Goal: Task Accomplishment & Management: Use online tool/utility

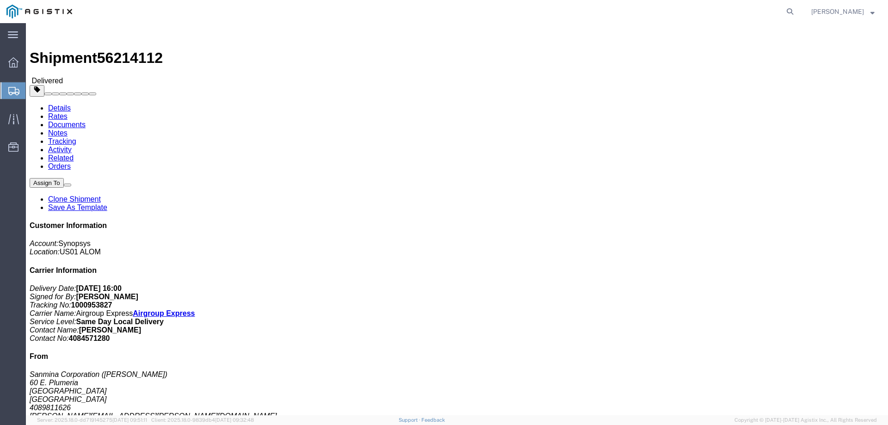
click at [0, 0] on span "Create from Template" at bounding box center [0, 0] width 0 height 0
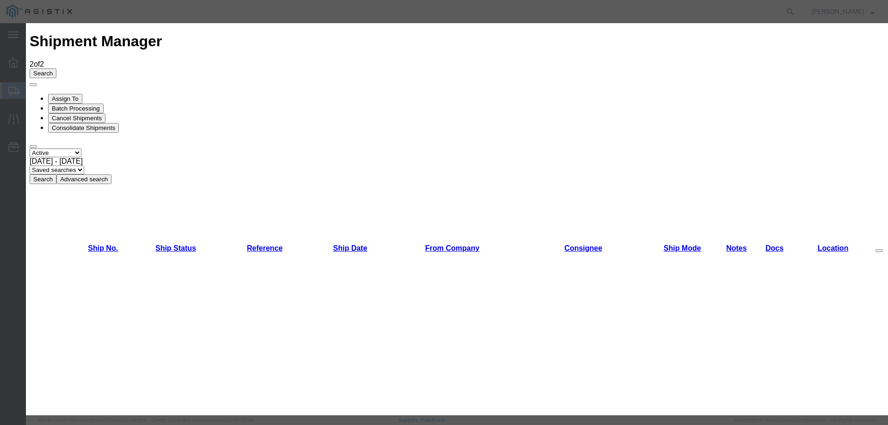
drag, startPoint x: 598, startPoint y: 52, endPoint x: 329, endPoint y: 118, distance: 276.6
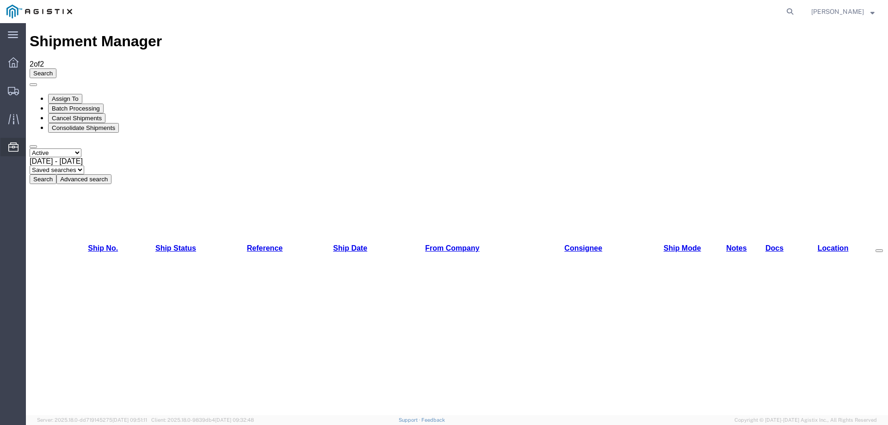
click at [0, 0] on span "Templates" at bounding box center [0, 0] width 0 height 0
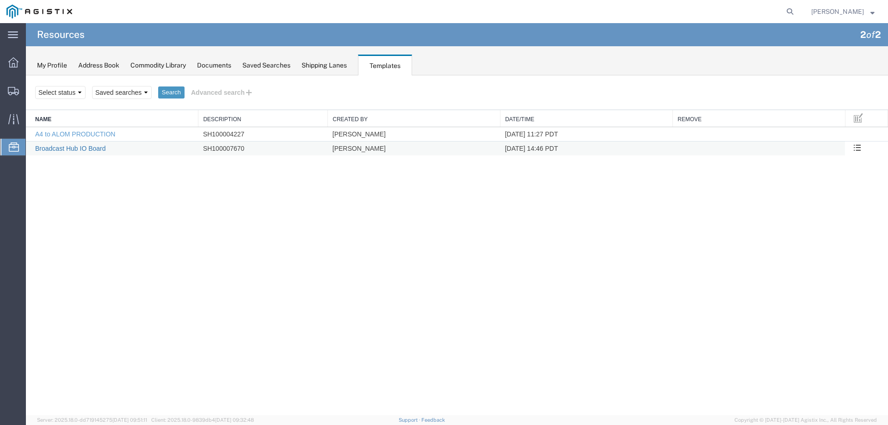
click at [71, 149] on link "Broadcast Hub IO Board" at bounding box center [70, 148] width 71 height 7
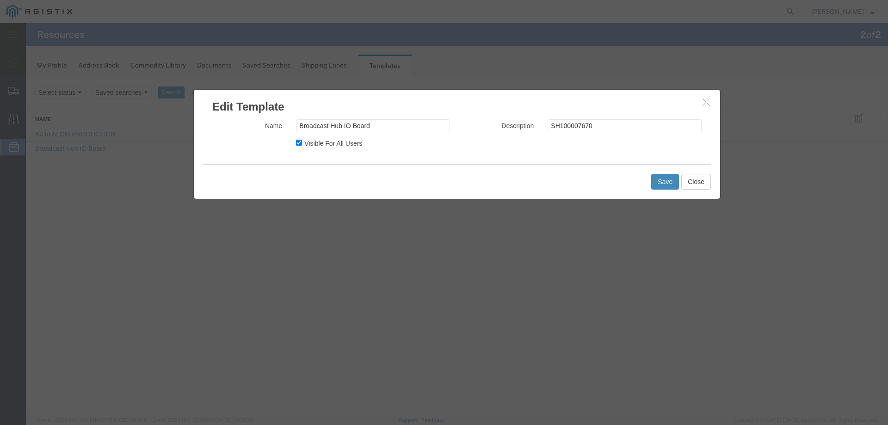
click at [654, 182] on button "Save" at bounding box center [665, 182] width 28 height 16
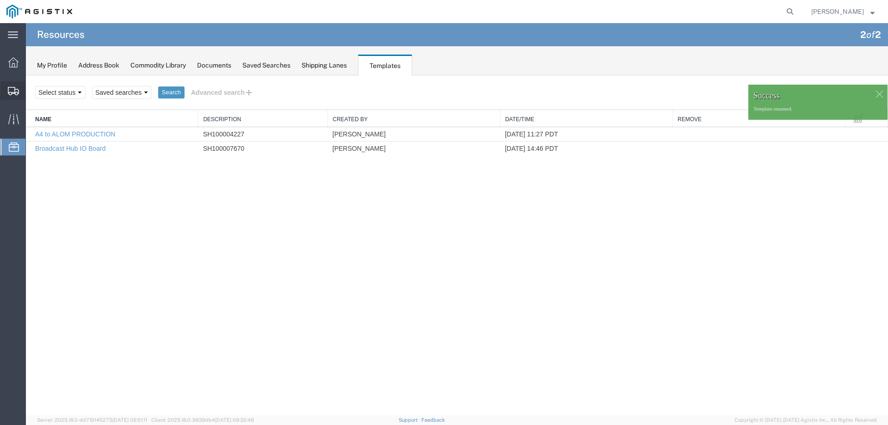
click at [0, 0] on span "Shipment Manager" at bounding box center [0, 0] width 0 height 0
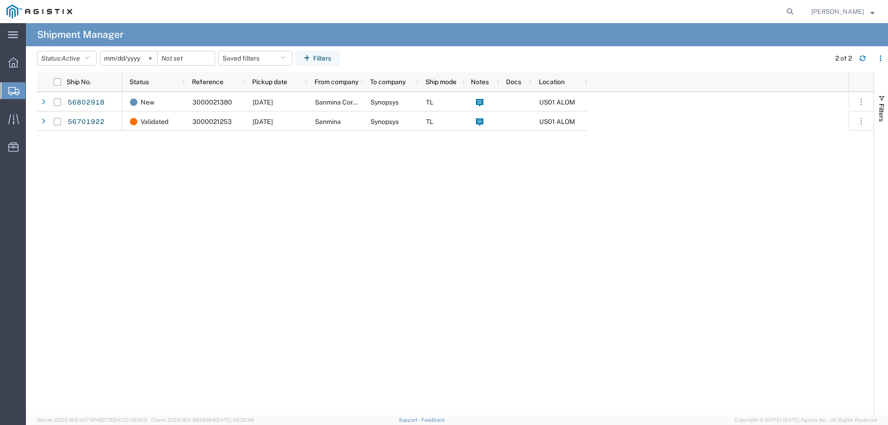
click at [0, 0] on span "Create from Template" at bounding box center [0, 0] width 0 height 0
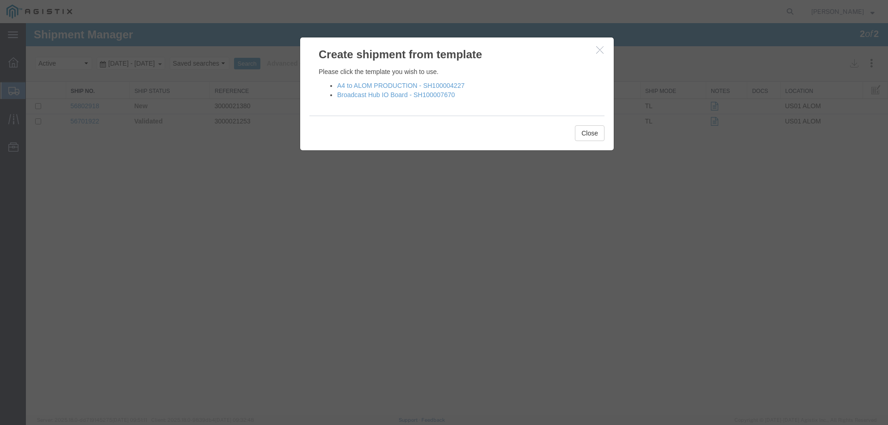
click at [594, 49] on h3 "Create shipment from template" at bounding box center [457, 49] width 314 height 25
click at [601, 51] on icon "button" at bounding box center [599, 50] width 7 height 8
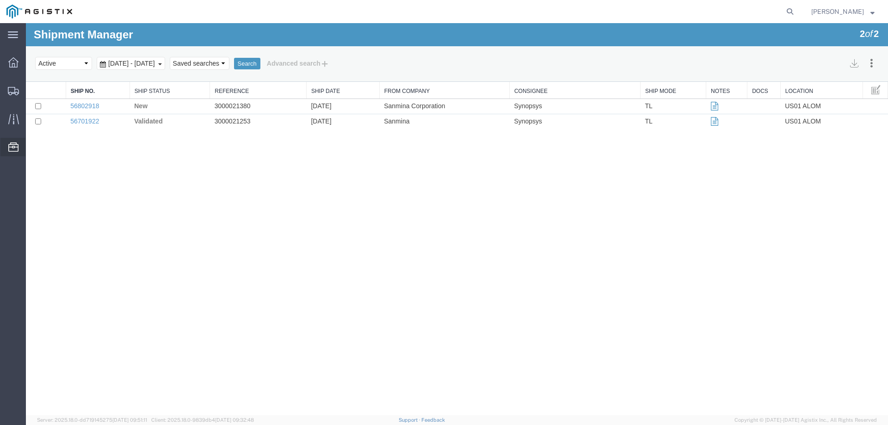
click at [0, 0] on span "Templates" at bounding box center [0, 0] width 0 height 0
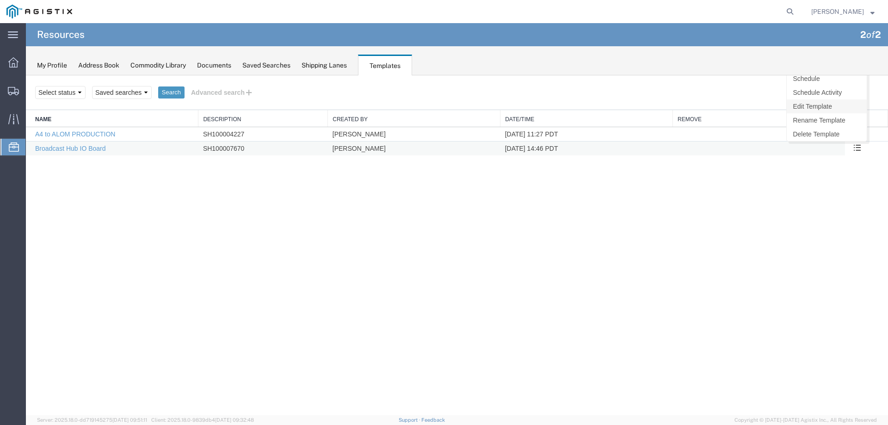
click at [819, 103] on link "Edit Template" at bounding box center [827, 106] width 80 height 14
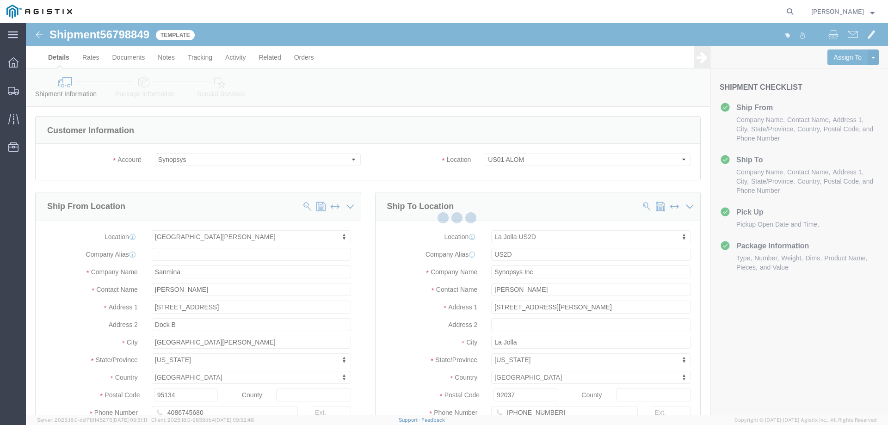
scroll to position [62, 0]
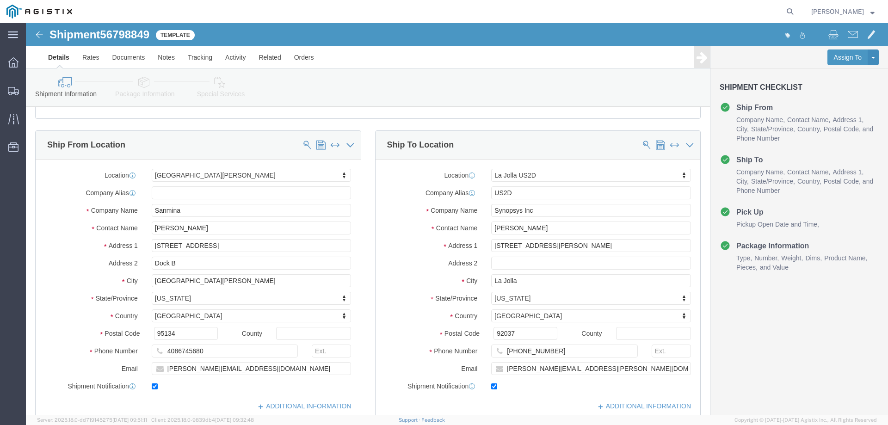
select select "63192"
click input "[PERSON_NAME]"
click input "[STREET_ADDRESS][PERSON_NAME]"
click input "[PERSON_NAME]"
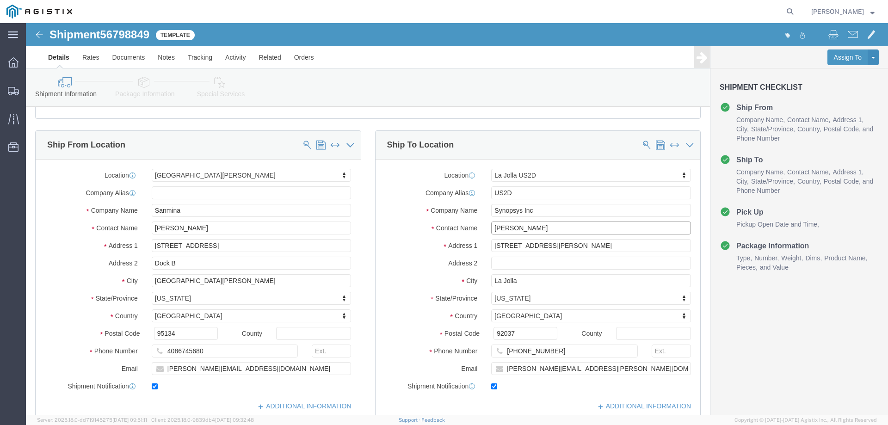
click input "[PERSON_NAME]"
click div "Contact Name [PERSON_NAME]"
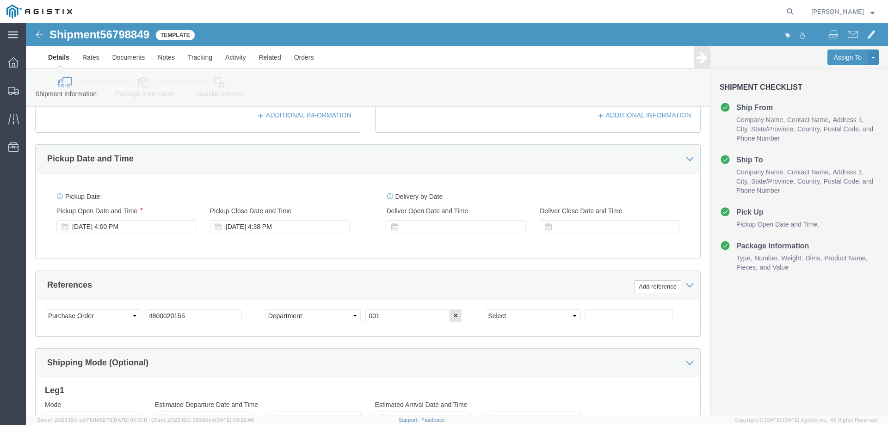
scroll to position [370, 0]
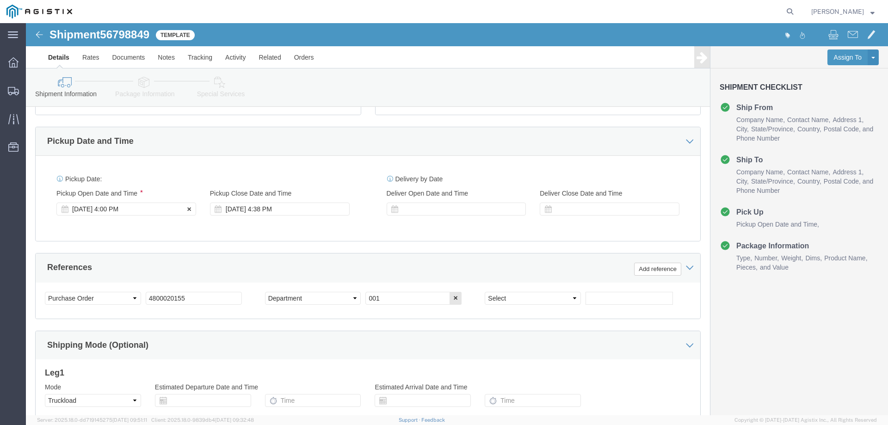
click div "[DATE] 4:00 PM"
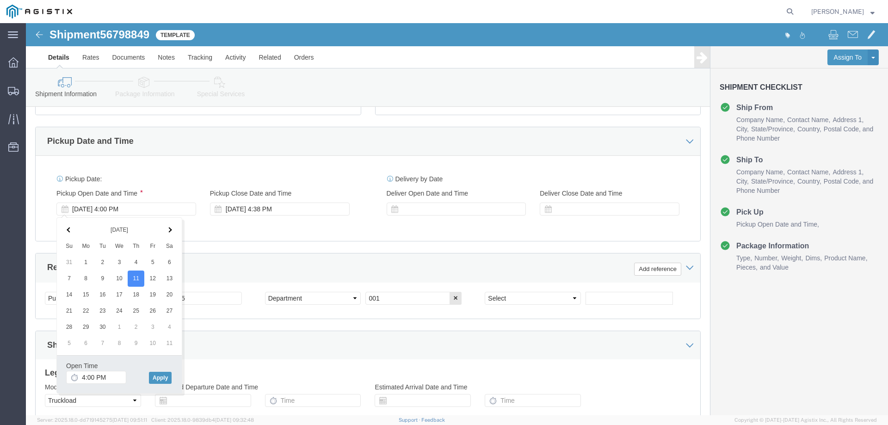
click div "Customer Information Account Select Sanmina Synopsys Location Select US01 [GEOG…"
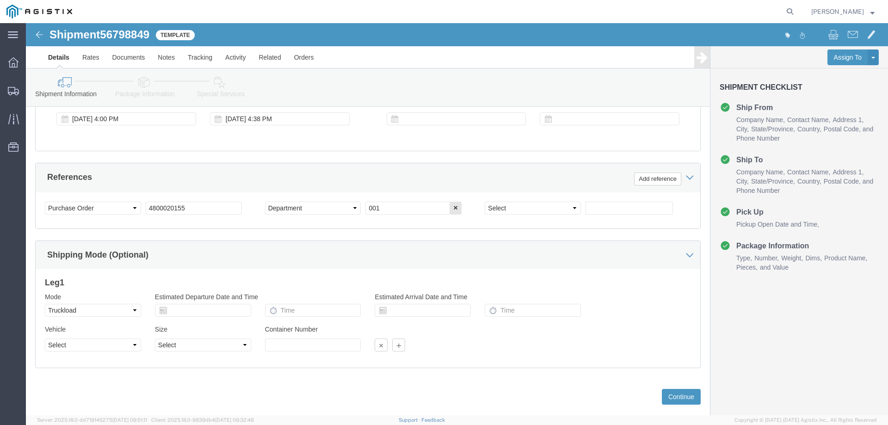
scroll to position [463, 0]
click input "4800020155"
drag, startPoint x: 132, startPoint y: 182, endPoint x: 420, endPoint y: 233, distance: 293.1
click input "4800020155"
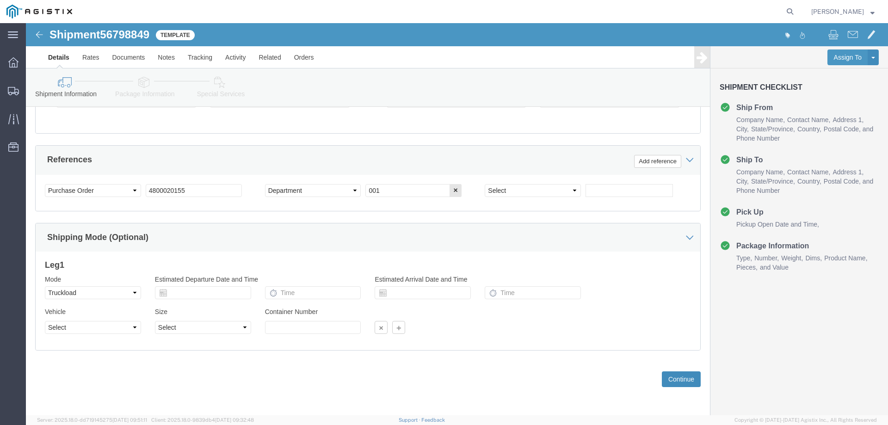
click button "Continue"
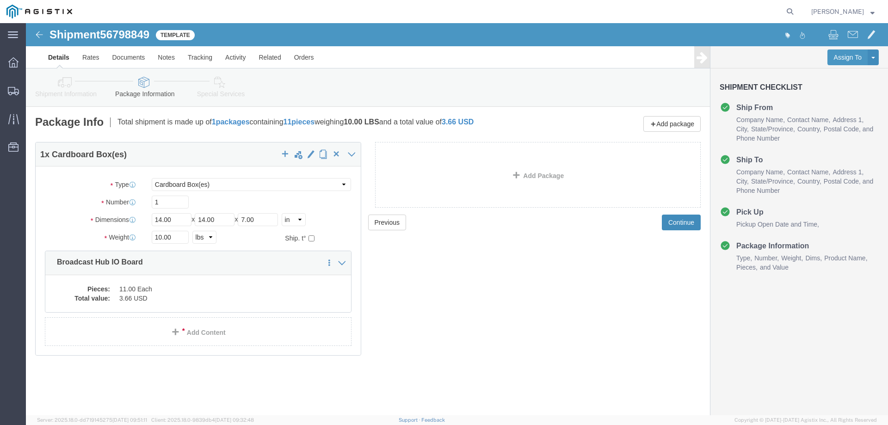
scroll to position [0, 0]
click link "Add Package"
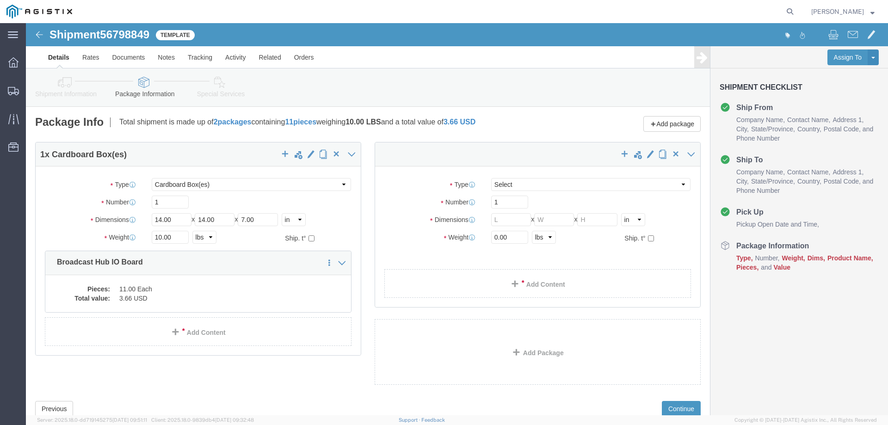
select select "CBOX"
click span "button"
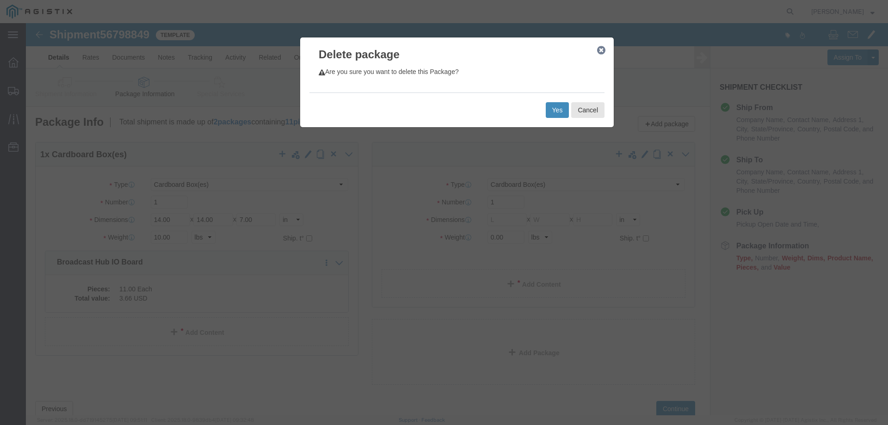
click button "Yes"
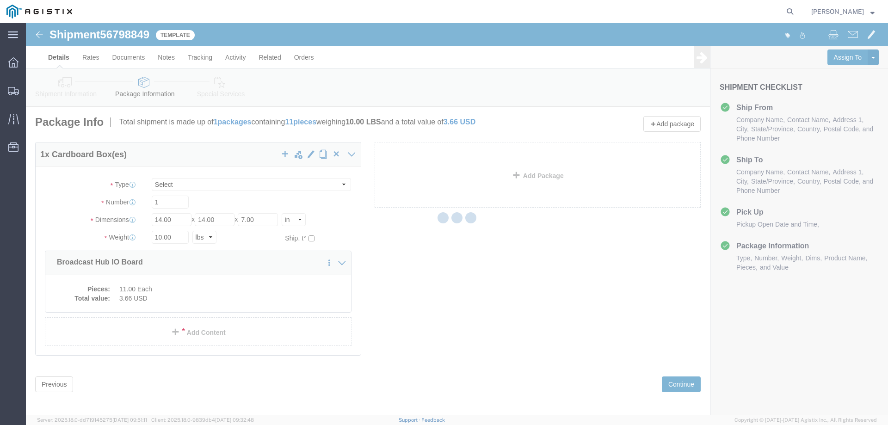
select select "CBOX"
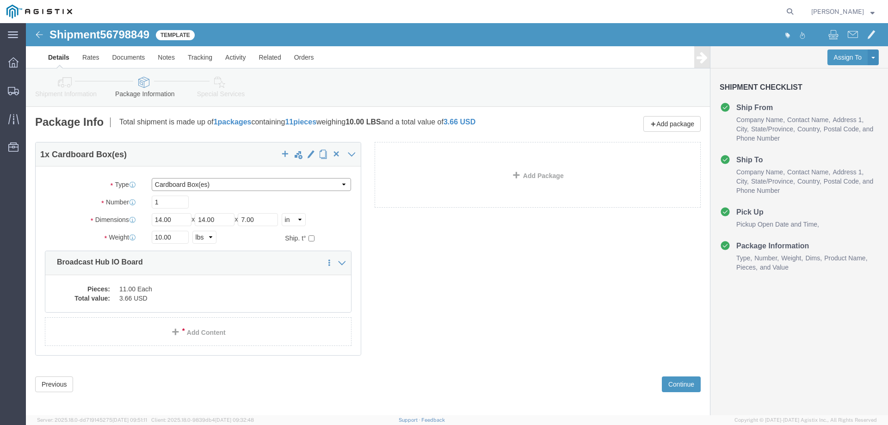
click select "Select Bale(s) Basket(s) Bolt(s) Bottle(s) Buckets Bulk Bundle(s) Can(s) Cardbo…"
click div "1 x Cardboard Box(es) Package Type Select Bale(s) Basket(s) Bolt(s) Bottle(s) B…"
click dd "3.66 USD"
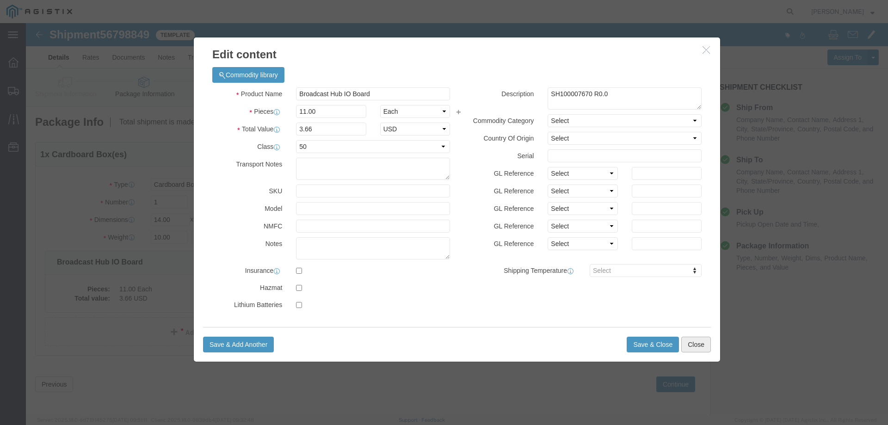
click button "Close"
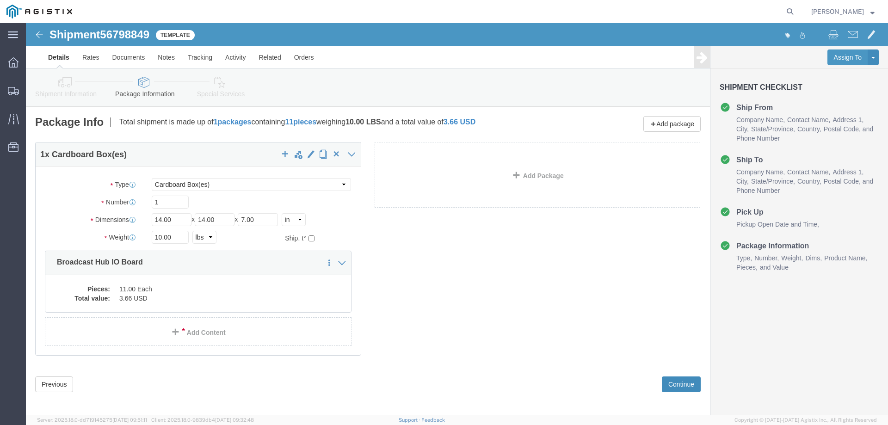
click button "Continue"
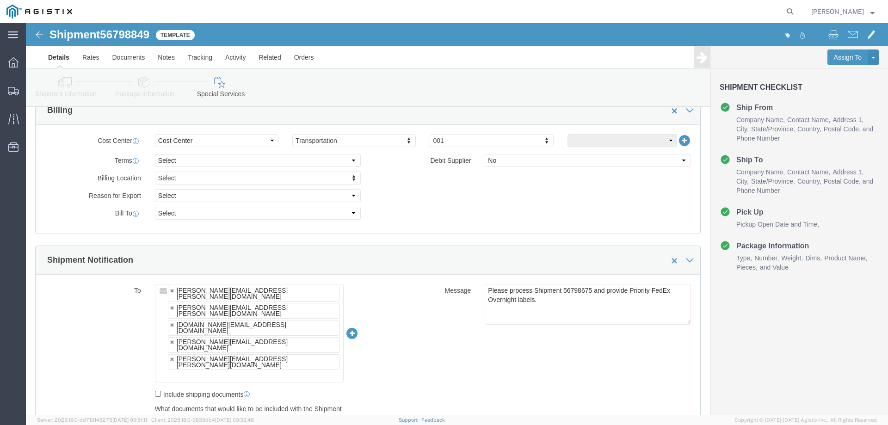
scroll to position [463, 0]
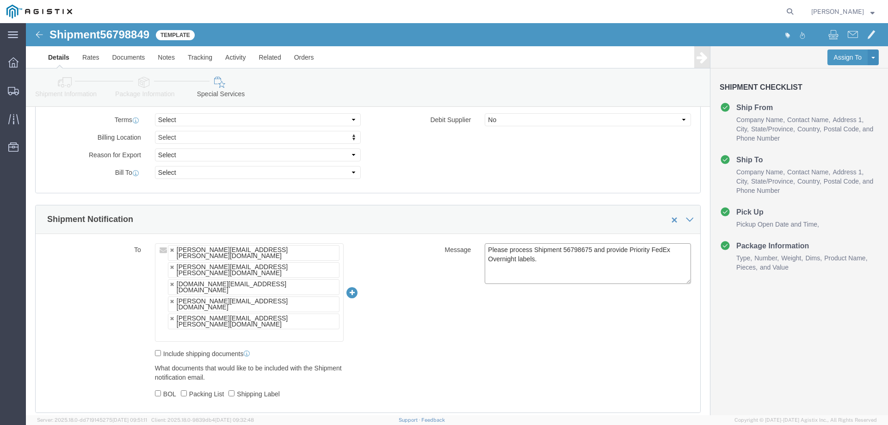
drag, startPoint x: 576, startPoint y: 228, endPoint x: 636, endPoint y: 230, distance: 59.7
click textarea "Please process Shipment 56798675 and provide Priority FedEx Overnight labels."
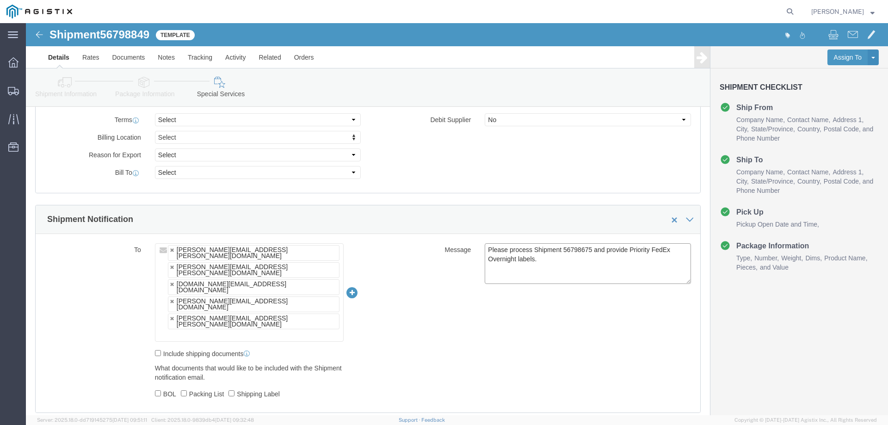
click textarea "Please process Shipment 56798675 and provide Priority FedEx Overnight labels."
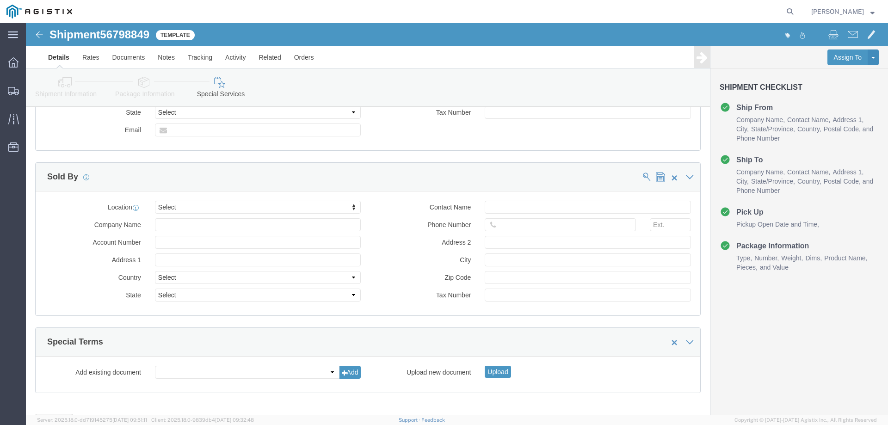
scroll to position [909, 0]
